Goal: Task Accomplishment & Management: Complete application form

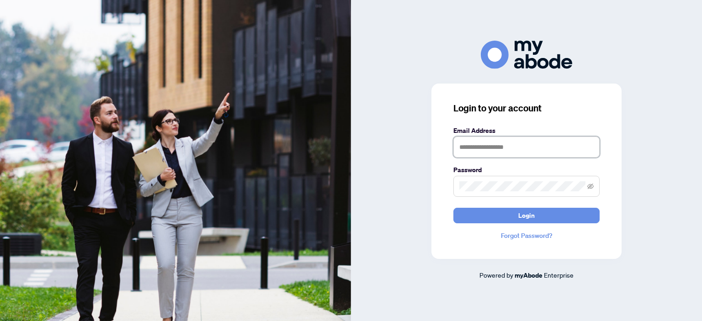
click at [502, 151] on input "text" at bounding box center [526, 147] width 146 height 21
type input "**********"
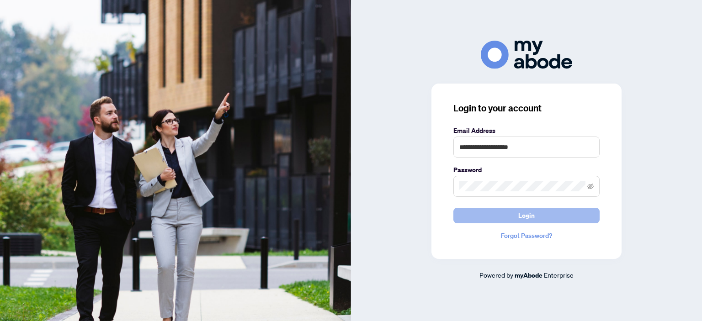
click at [525, 211] on span "Login" at bounding box center [526, 215] width 16 height 15
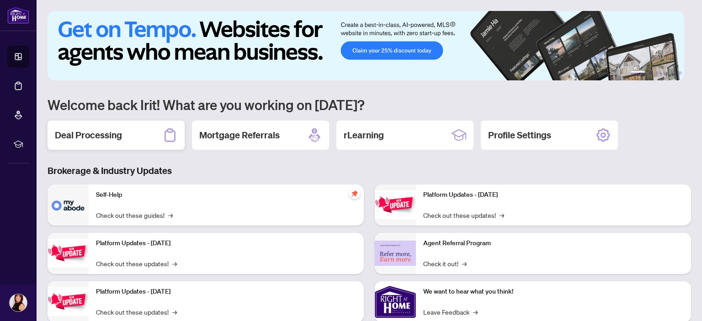
click at [83, 137] on h2 "Deal Processing" at bounding box center [88, 135] width 67 height 13
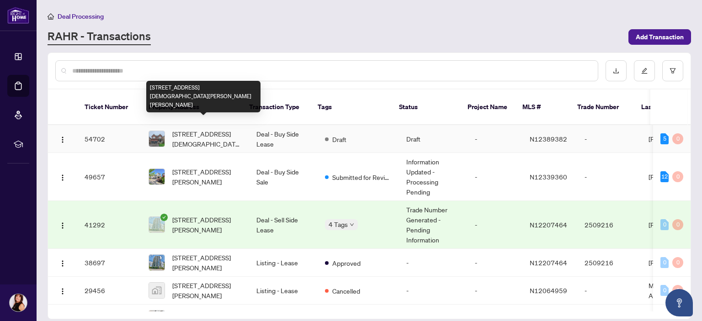
click at [221, 129] on span "[STREET_ADDRESS][DEMOGRAPHIC_DATA][PERSON_NAME][PERSON_NAME]" at bounding box center [206, 139] width 69 height 20
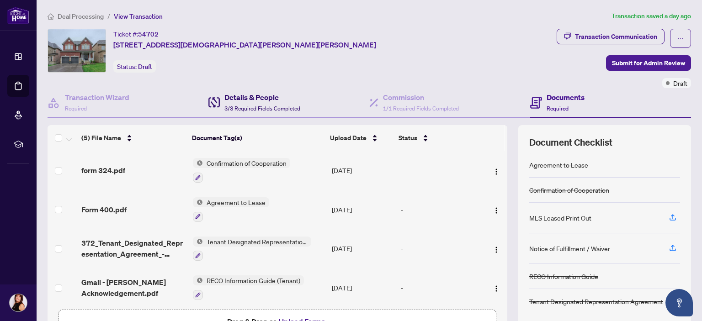
click at [243, 97] on h4 "Details & People" at bounding box center [262, 97] width 76 height 11
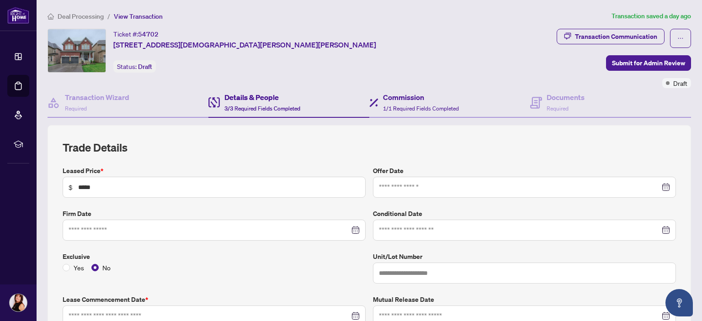
type input "**********"
click at [411, 105] on span "1/1 Required Fields Completed" at bounding box center [421, 108] width 76 height 7
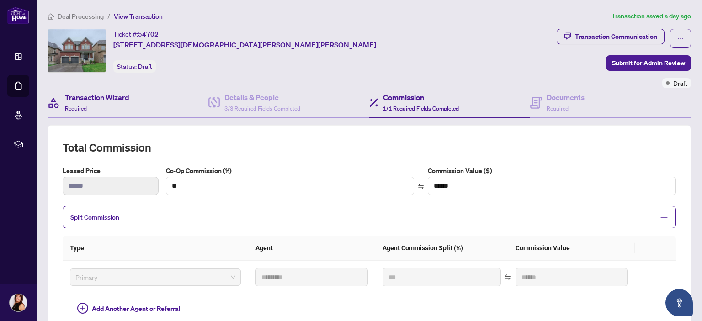
click at [153, 100] on div "Transaction Wizard Required" at bounding box center [128, 103] width 161 height 30
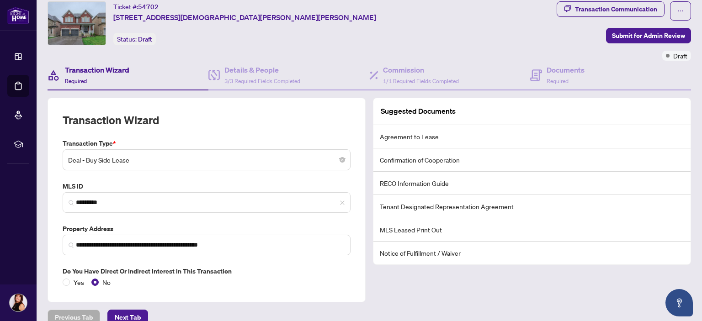
scroll to position [41, 0]
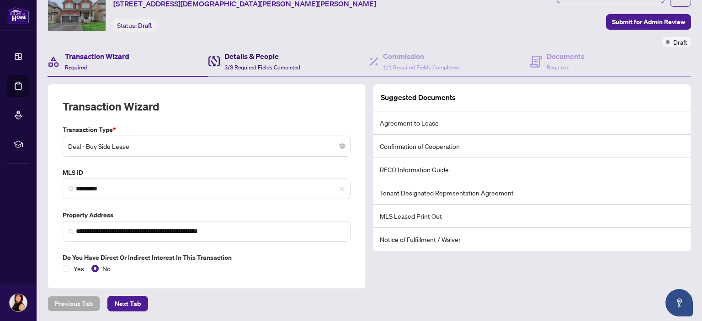
click at [247, 64] on span "3/3 Required Fields Completed" at bounding box center [262, 67] width 76 height 7
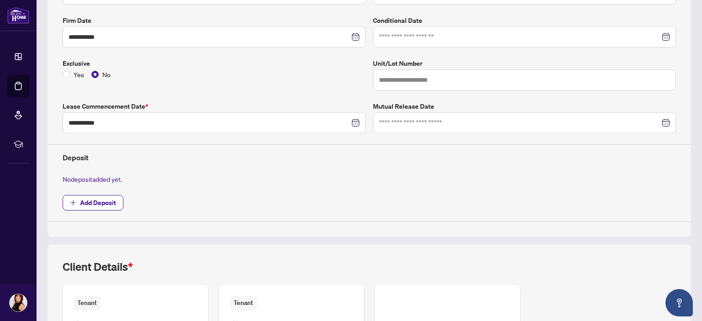
scroll to position [224, 0]
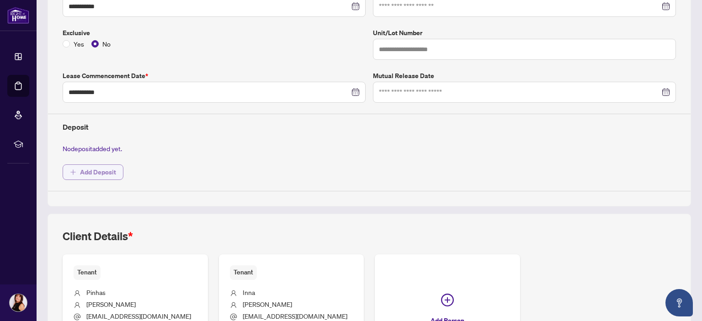
click at [90, 170] on span "Add Deposit" at bounding box center [98, 172] width 36 height 15
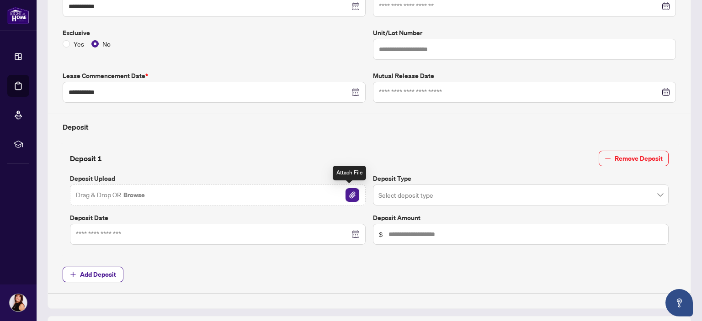
click at [345, 193] on img "button" at bounding box center [352, 195] width 14 height 14
click at [350, 195] on img "button" at bounding box center [352, 195] width 14 height 14
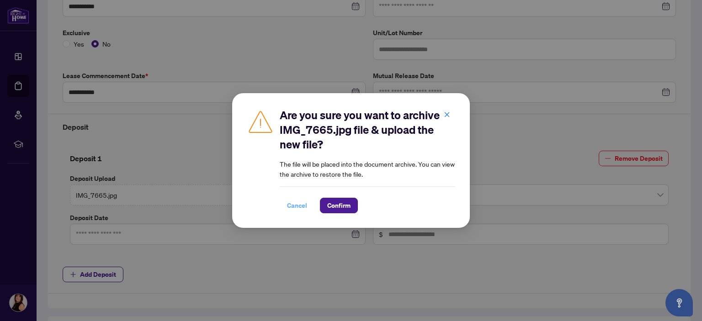
click at [296, 204] on span "Cancel" at bounding box center [297, 205] width 20 height 15
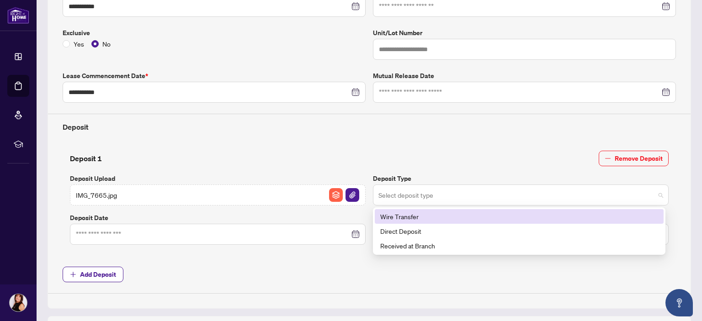
click at [651, 195] on span at bounding box center [520, 194] width 285 height 17
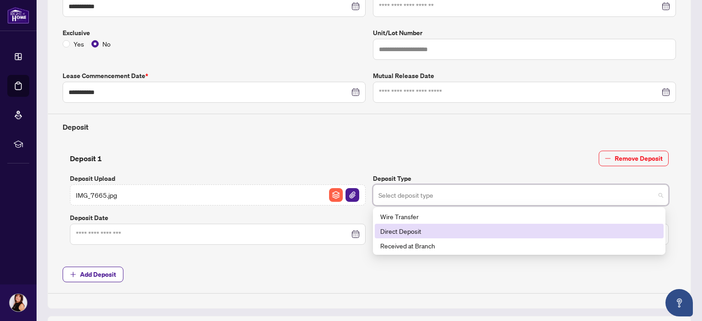
click at [405, 229] on div "Direct Deposit" at bounding box center [519, 231] width 278 height 10
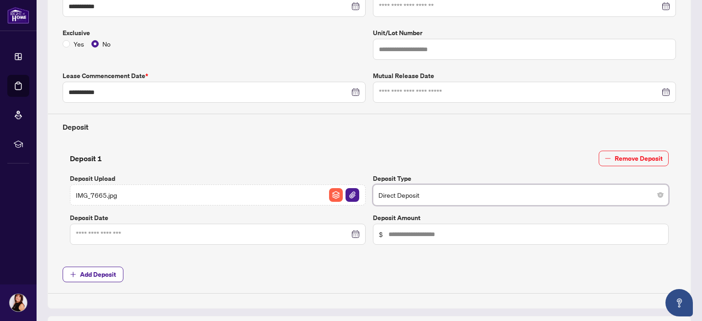
click at [349, 233] on div at bounding box center [218, 234] width 284 height 10
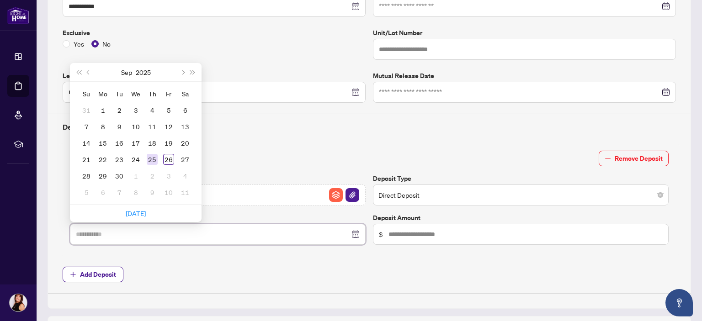
type input "**********"
click at [152, 159] on div "25" at bounding box center [152, 159] width 11 height 11
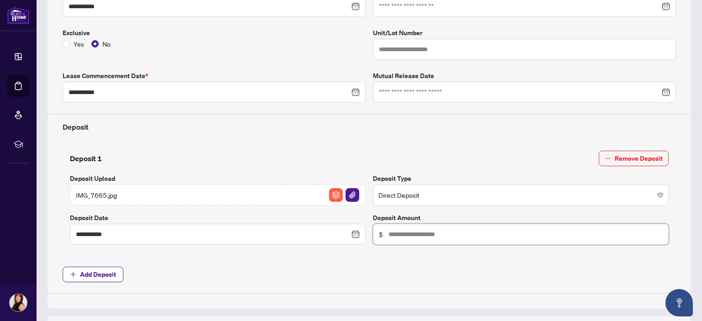
click at [402, 235] on input "text" at bounding box center [525, 234] width 274 height 10
click at [390, 233] on input "**" at bounding box center [525, 234] width 274 height 10
click at [390, 233] on input "******" at bounding box center [525, 234] width 274 height 10
type input "******"
click at [470, 293] on div at bounding box center [369, 293] width 642 height 0
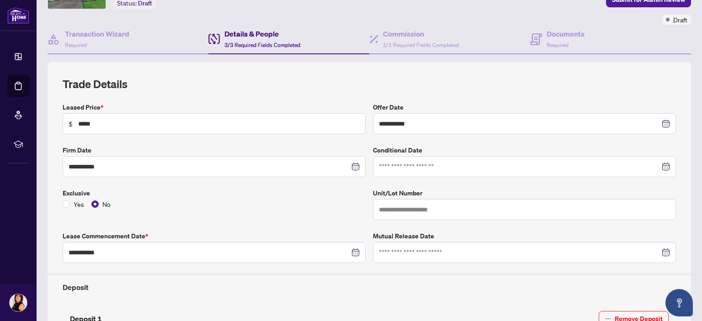
scroll to position [41, 0]
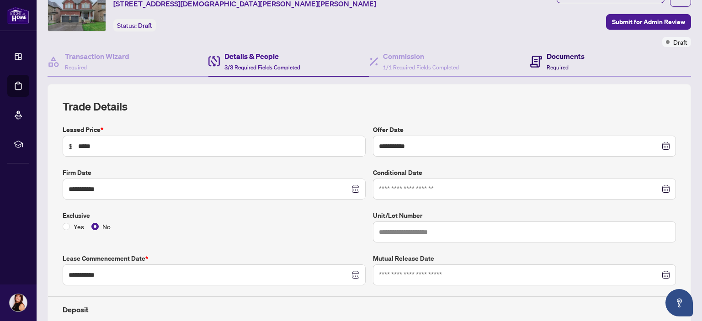
click at [570, 58] on h4 "Documents" at bounding box center [565, 56] width 38 height 11
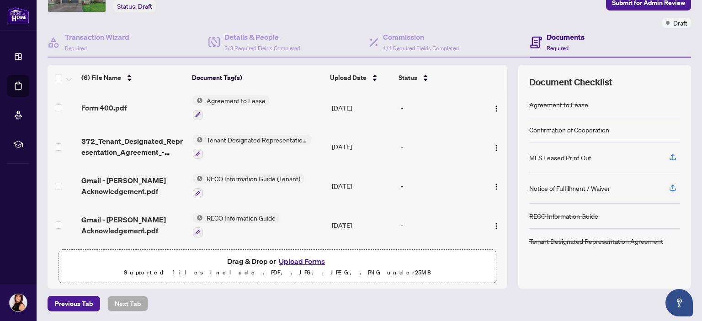
scroll to position [61, 0]
click at [291, 261] on button "Upload Forms" at bounding box center [302, 261] width 52 height 12
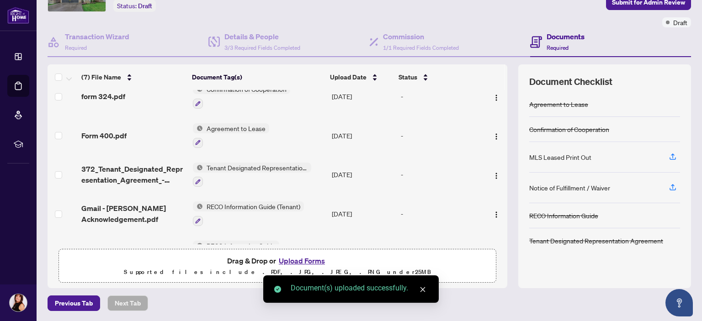
scroll to position [0, 0]
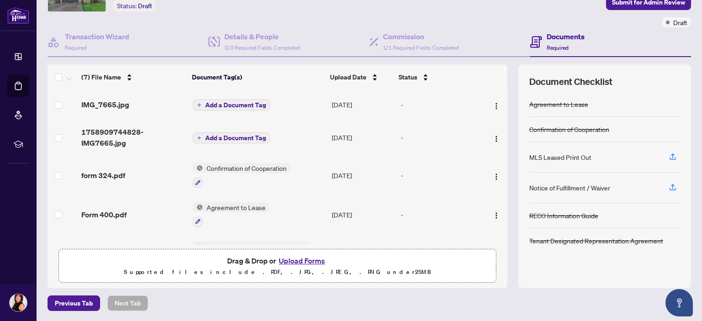
click at [221, 102] on span "Add a Document Tag" at bounding box center [235, 105] width 61 height 6
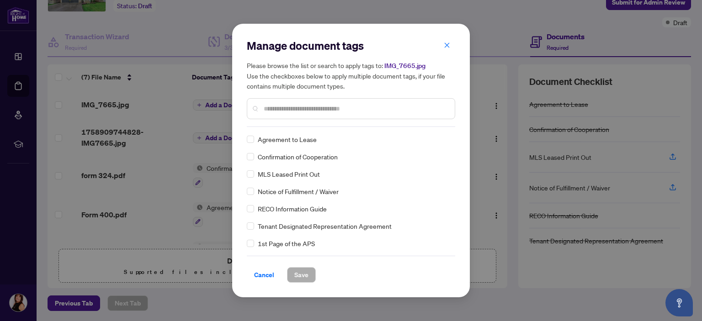
click at [268, 105] on input "text" at bounding box center [356, 109] width 184 height 10
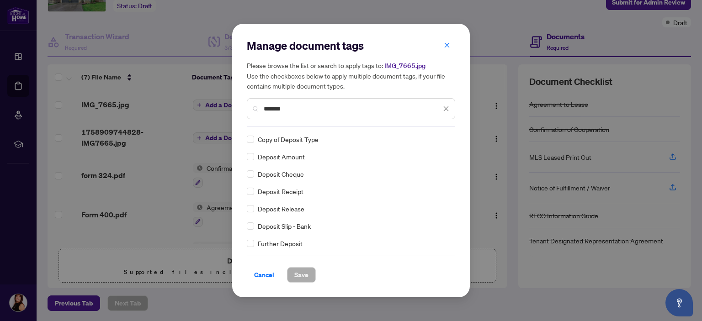
type input "*******"
click at [302, 275] on span "Save" at bounding box center [301, 275] width 14 height 15
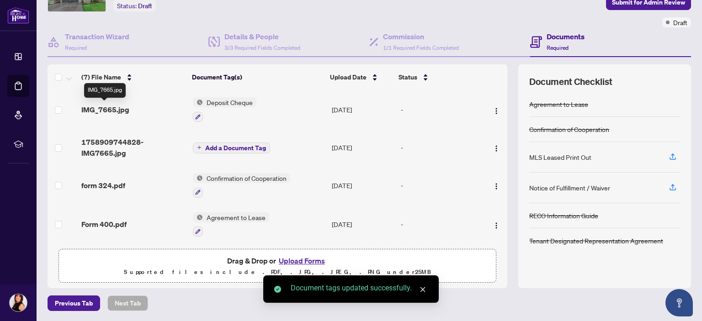
click at [110, 108] on span "IMG_7665.jpg" at bounding box center [105, 109] width 48 height 11
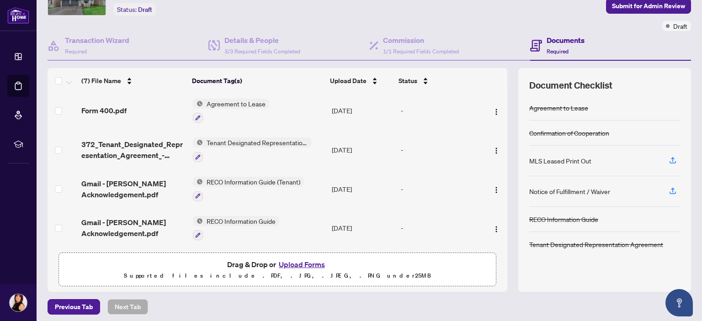
scroll to position [61, 0]
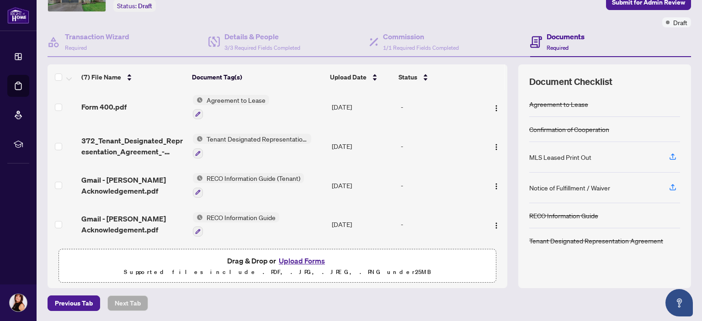
click at [296, 259] on button "Upload Forms" at bounding box center [302, 261] width 52 height 12
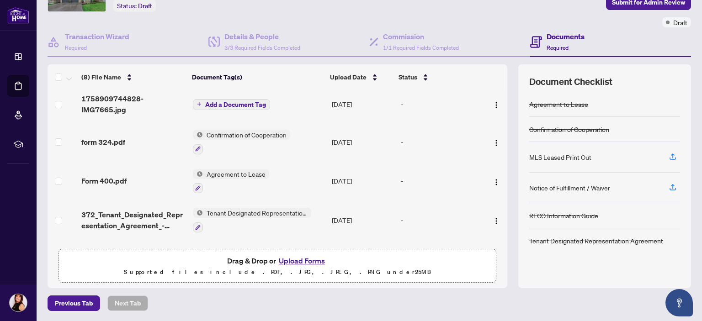
scroll to position [72, 0]
click at [227, 102] on span "Add a Document Tag" at bounding box center [235, 105] width 61 height 6
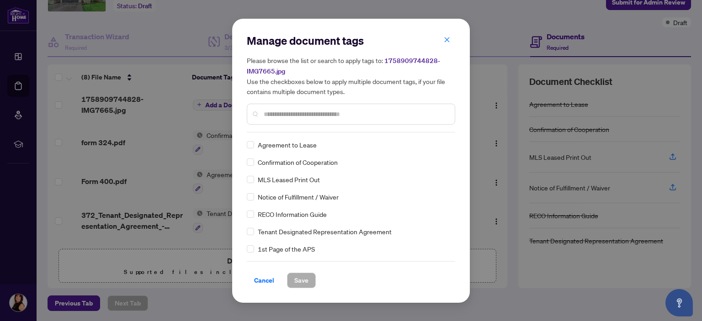
click at [275, 111] on input "text" at bounding box center [356, 114] width 184 height 10
type input "*******"
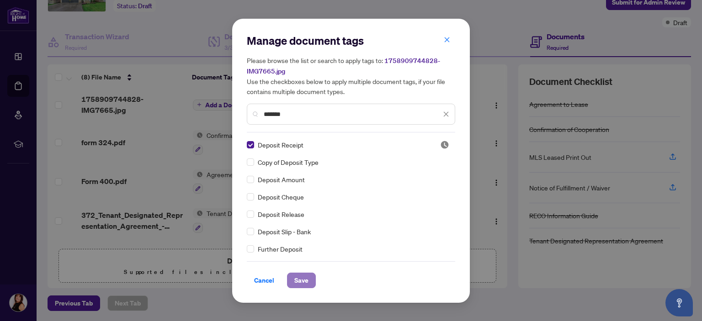
click at [303, 283] on span "Save" at bounding box center [301, 280] width 14 height 15
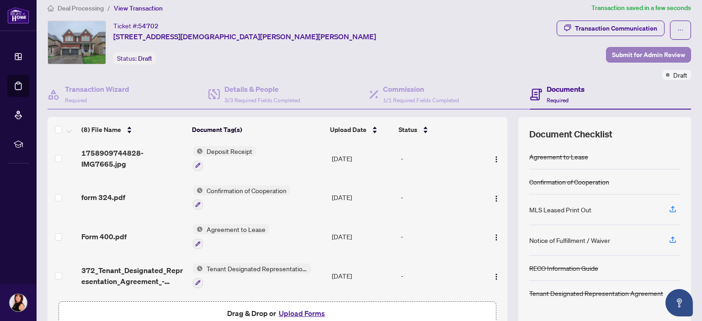
scroll to position [0, 0]
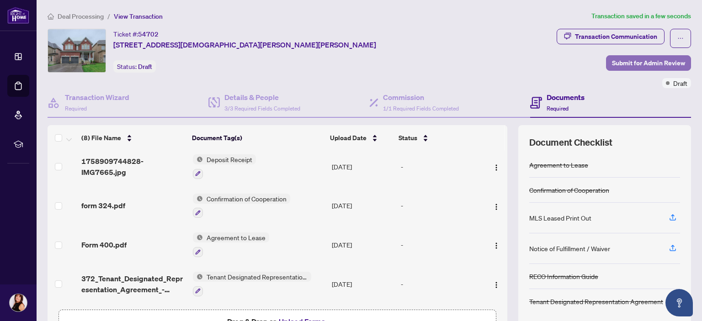
click at [646, 63] on span "Submit for Admin Review" at bounding box center [648, 63] width 73 height 15
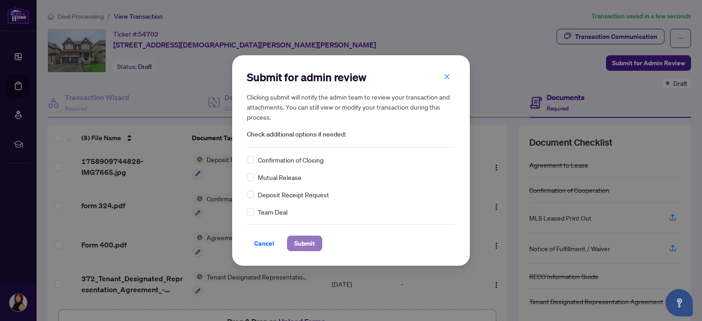
click at [302, 246] on span "Submit" at bounding box center [304, 243] width 21 height 15
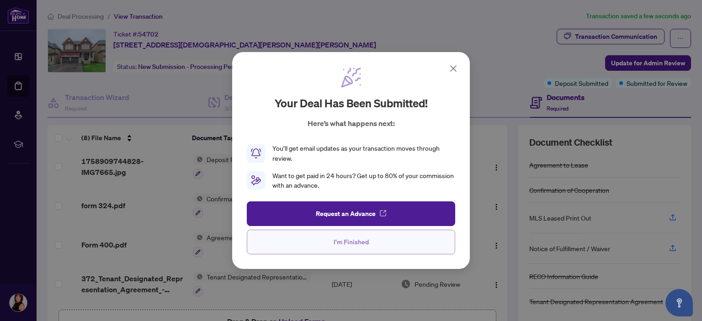
click at [356, 242] on span "I'm Finished" at bounding box center [350, 242] width 35 height 15
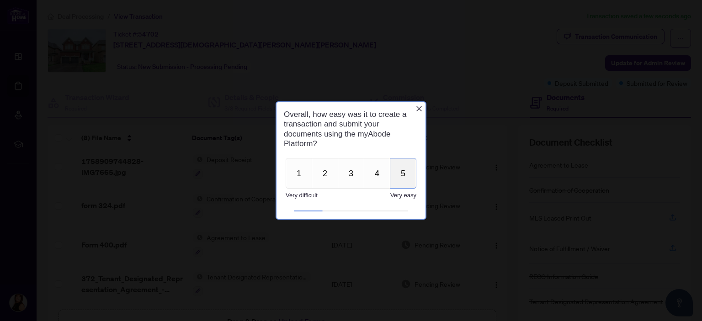
click at [404, 174] on button "5" at bounding box center [403, 173] width 26 height 31
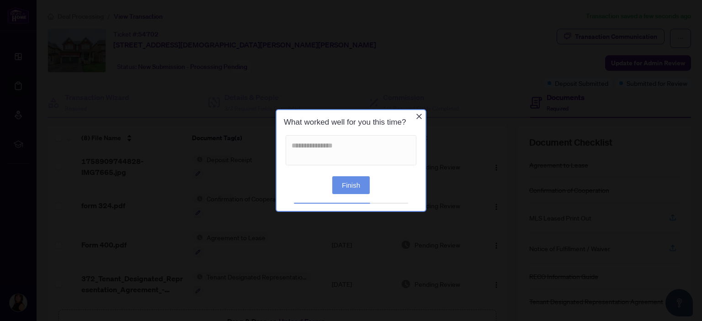
click at [353, 189] on button "Finish" at bounding box center [350, 185] width 37 height 18
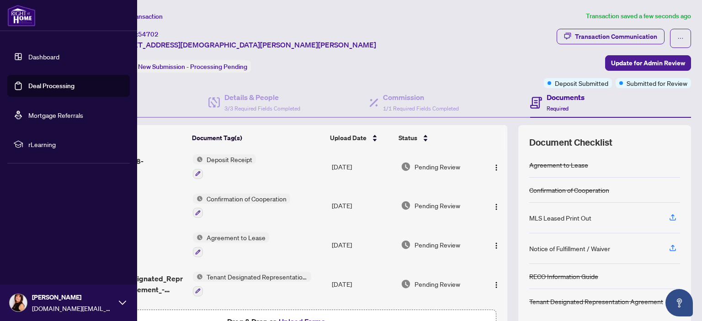
click at [22, 14] on img at bounding box center [21, 16] width 28 height 22
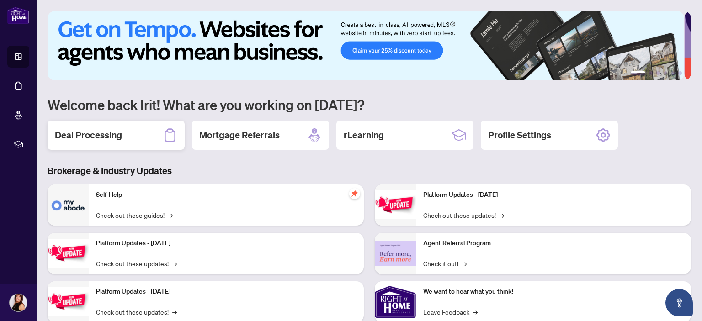
click at [102, 137] on h2 "Deal Processing" at bounding box center [88, 135] width 67 height 13
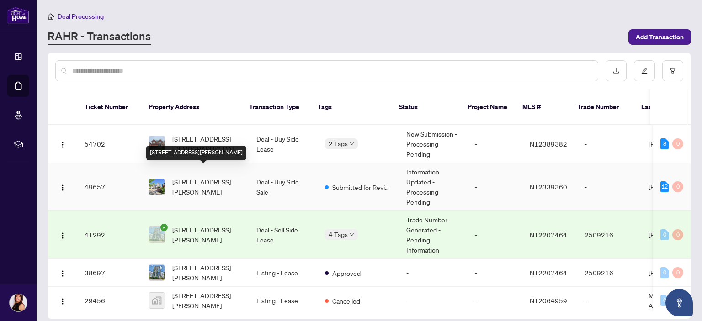
click at [208, 177] on span "[STREET_ADDRESS][PERSON_NAME]" at bounding box center [206, 187] width 69 height 20
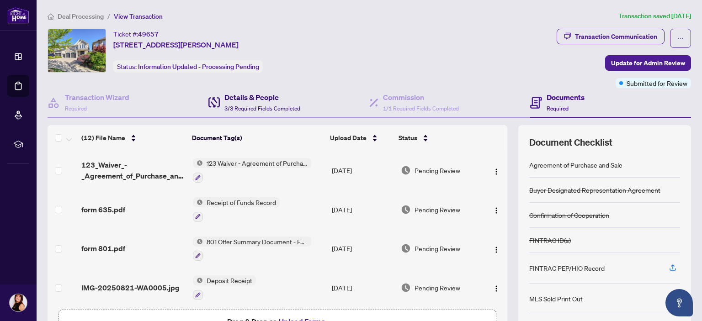
click at [243, 106] on span "3/3 Required Fields Completed" at bounding box center [262, 108] width 76 height 7
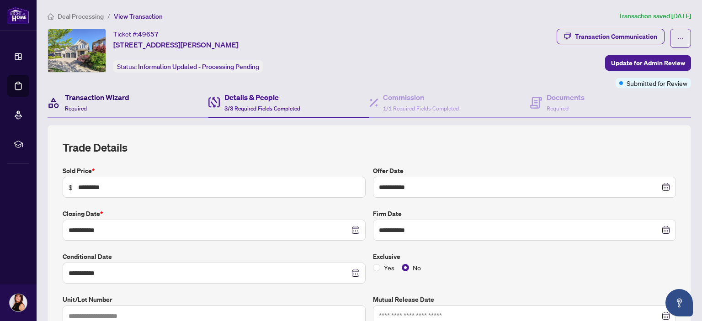
click at [107, 99] on h4 "Transaction Wizard" at bounding box center [97, 97] width 64 height 11
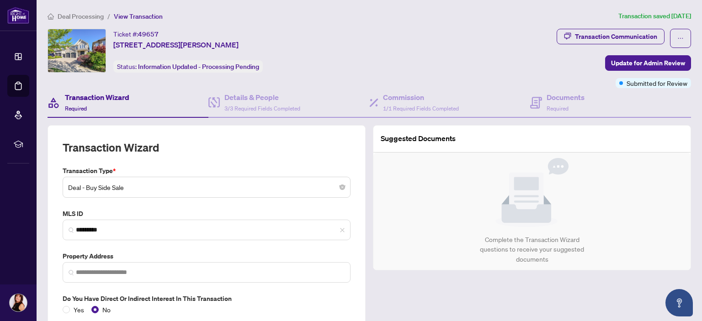
type input "**********"
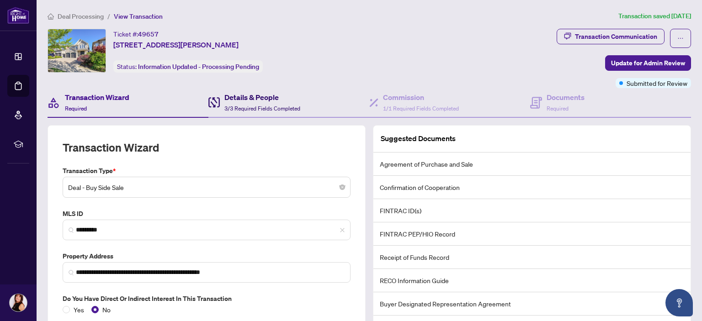
click at [252, 99] on h4 "Details & People" at bounding box center [262, 97] width 76 height 11
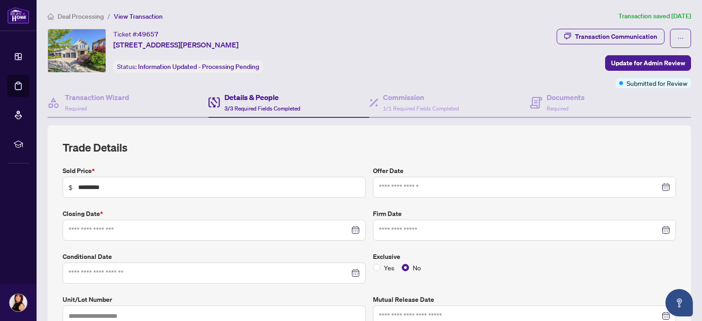
type input "**********"
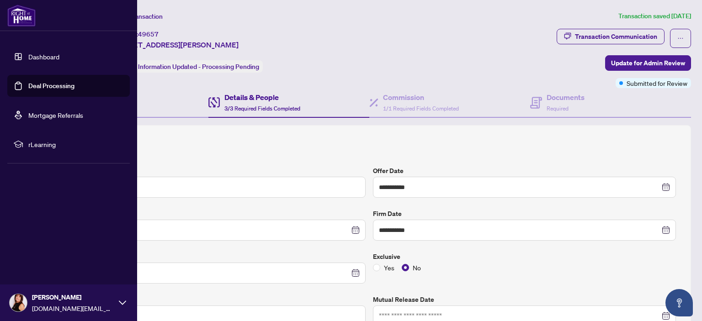
click at [27, 14] on img at bounding box center [21, 16] width 28 height 22
